Goal: Task Accomplishment & Management: Manage account settings

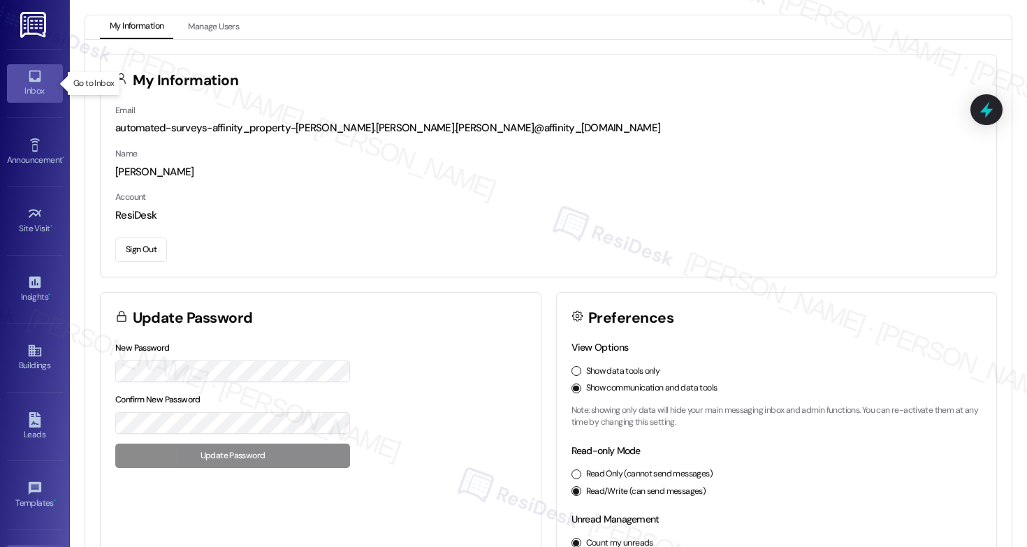
click at [16, 75] on link "Inbox" at bounding box center [35, 83] width 56 height 38
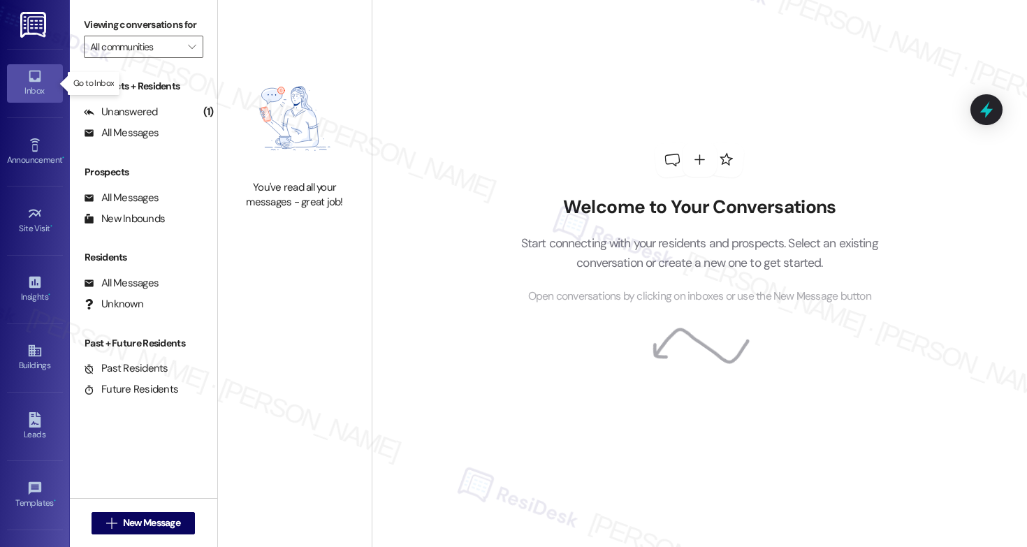
click at [16, 75] on link "Inbox" at bounding box center [35, 83] width 56 height 38
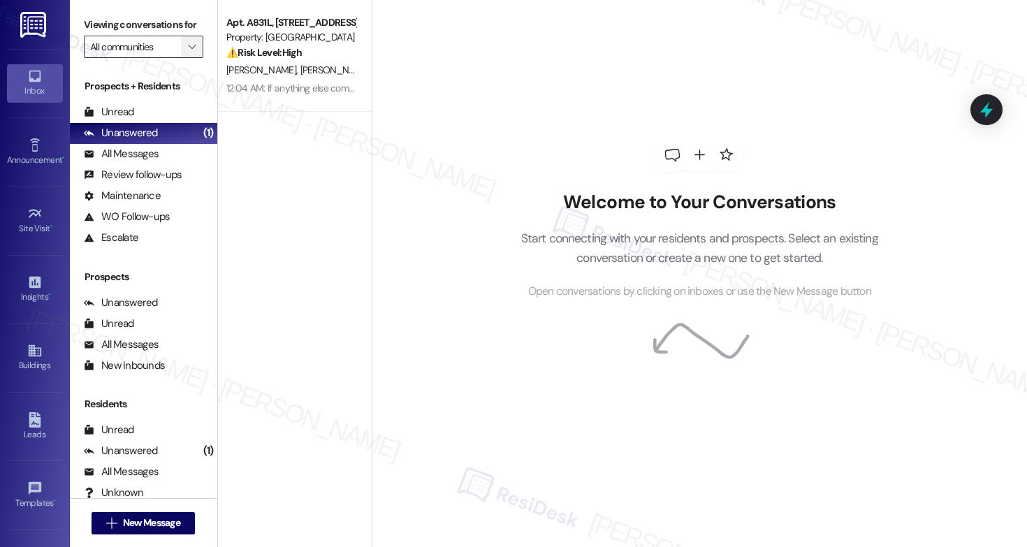
click at [188, 52] on icon "" at bounding box center [192, 46] width 8 height 11
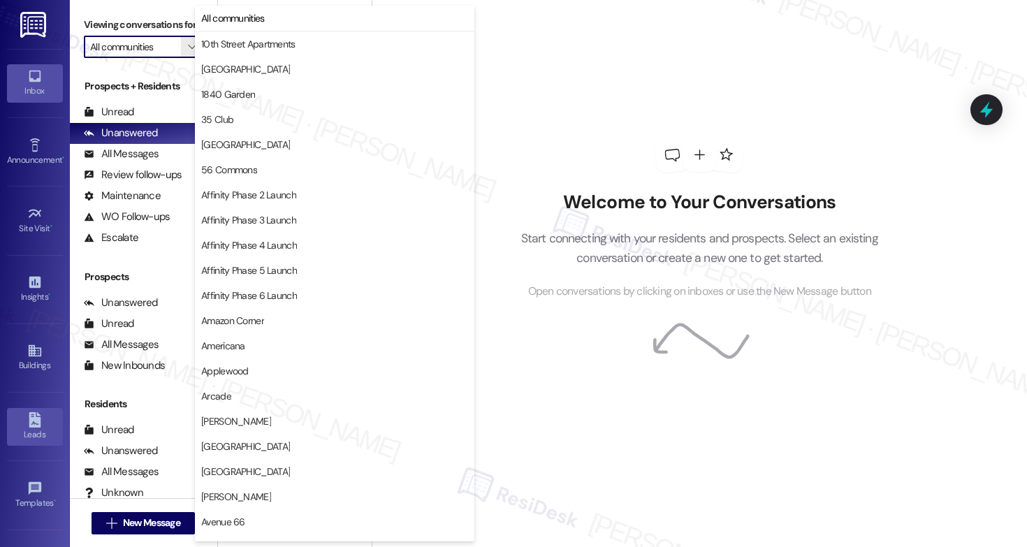
scroll to position [120, 0]
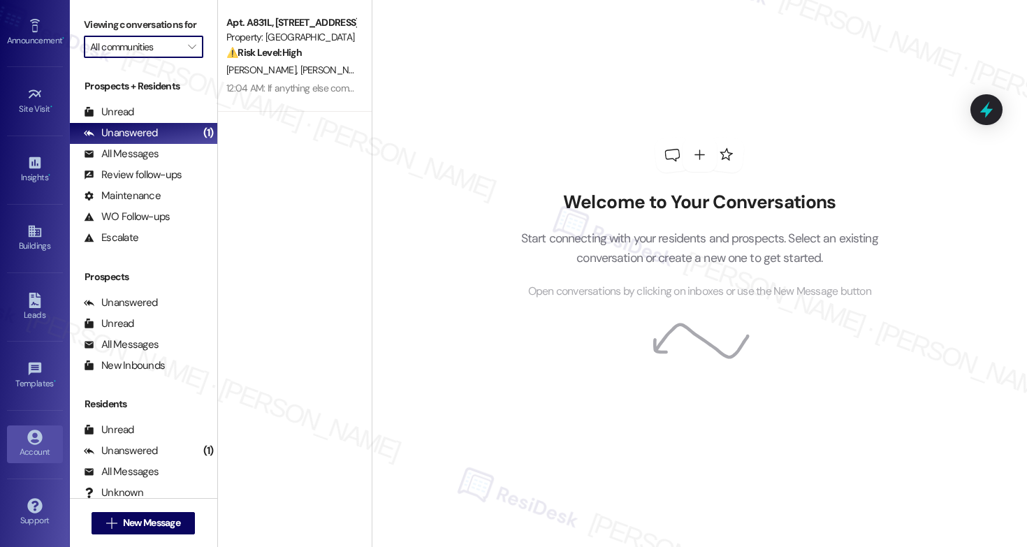
click at [31, 448] on div "Account" at bounding box center [35, 452] width 70 height 14
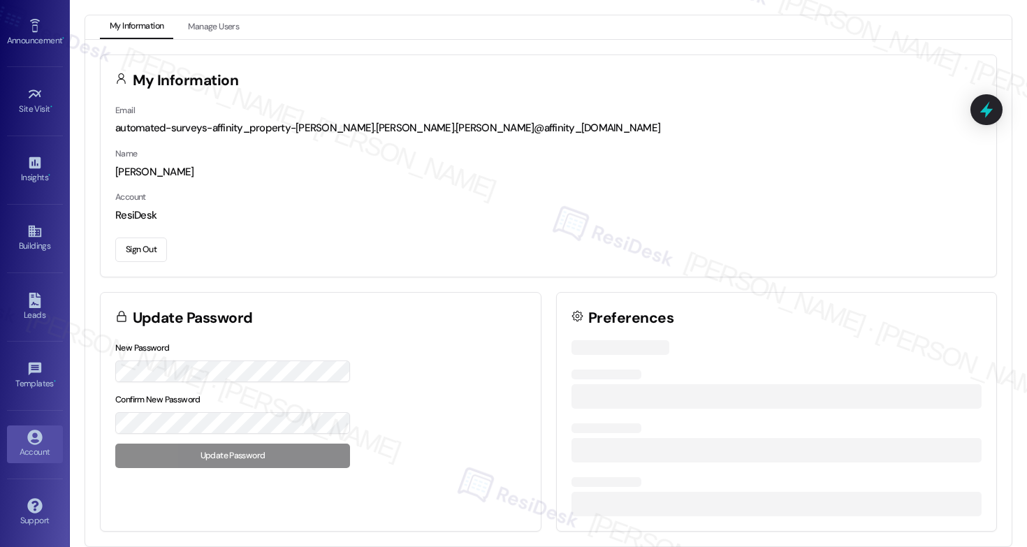
click at [31, 448] on div "Account" at bounding box center [35, 452] width 70 height 14
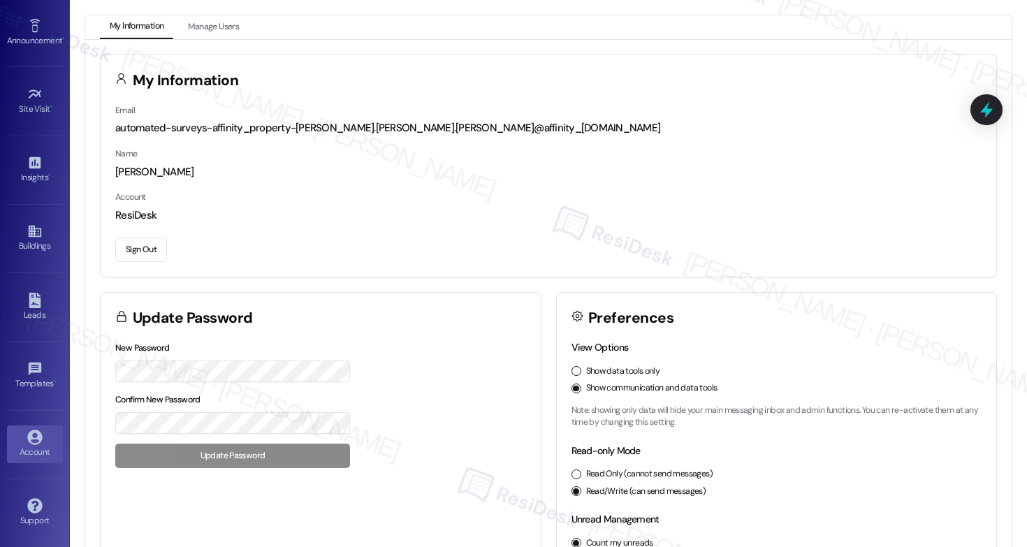
click at [133, 249] on button "Sign Out" at bounding box center [141, 250] width 52 height 24
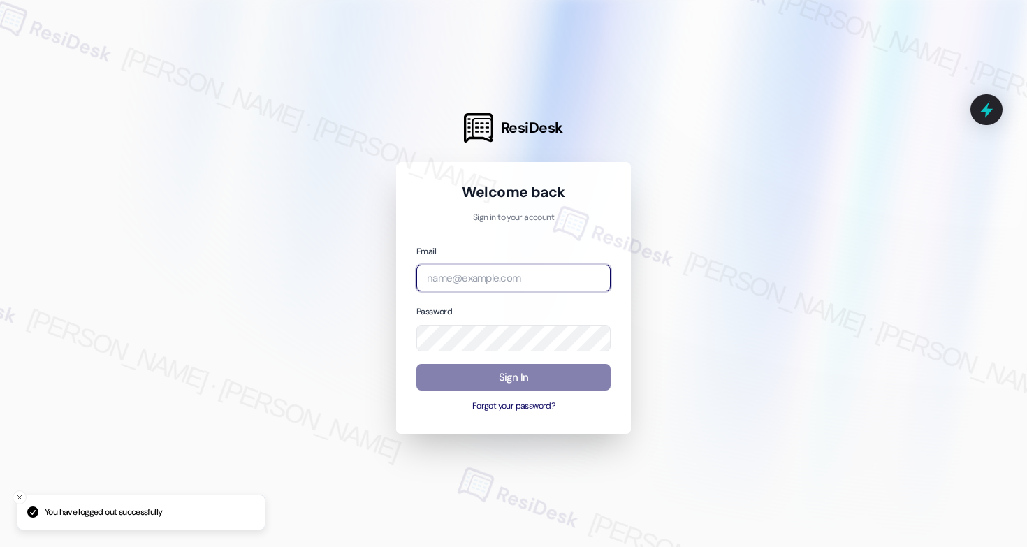
click at [529, 279] on input "email" at bounding box center [514, 278] width 194 height 27
type input "[EMAIL_ADDRESS][PERSON_NAME][PERSON_NAME][PERSON_NAME][PERSON_NAME][DOMAIN_NAME]"
